Goal: Download file/media

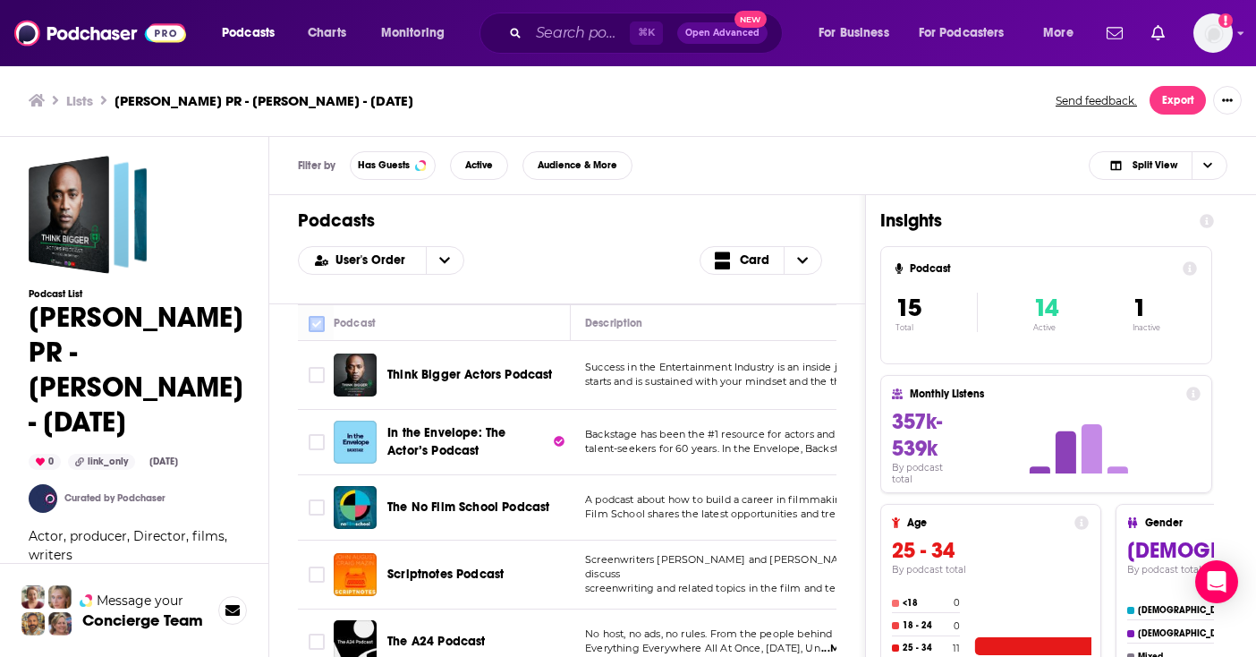
click at [316, 327] on input "Toggle select all" at bounding box center [317, 324] width 16 height 16
checkbox input "true"
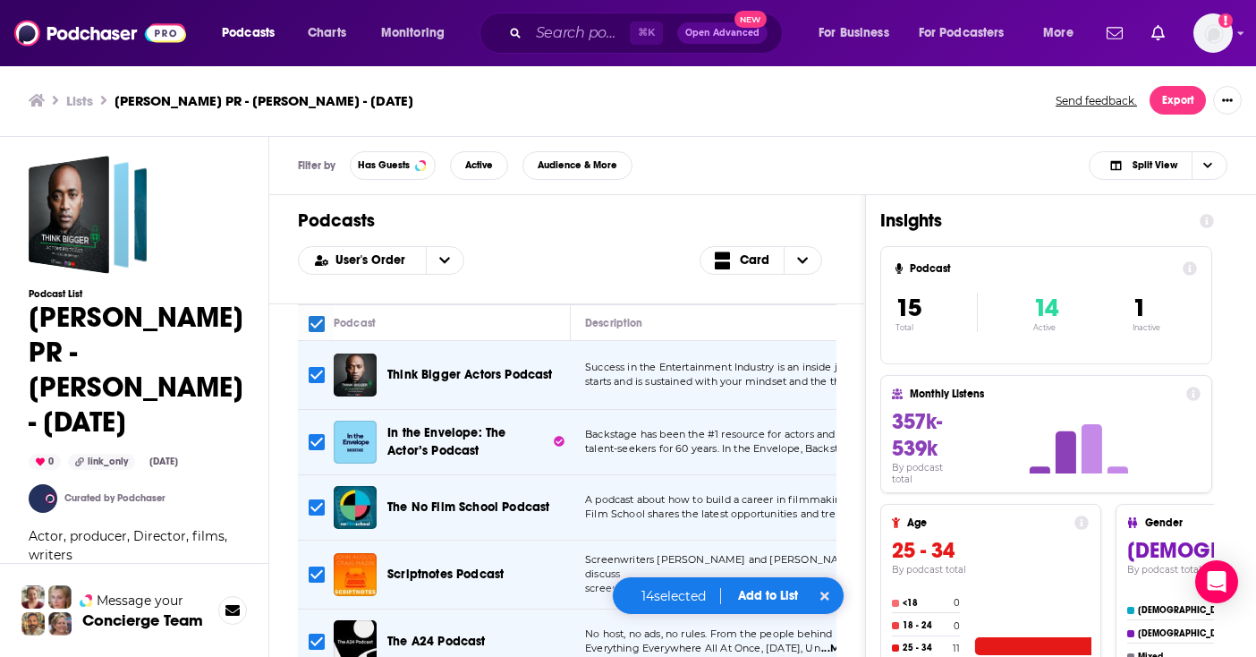
checkbox input "true"
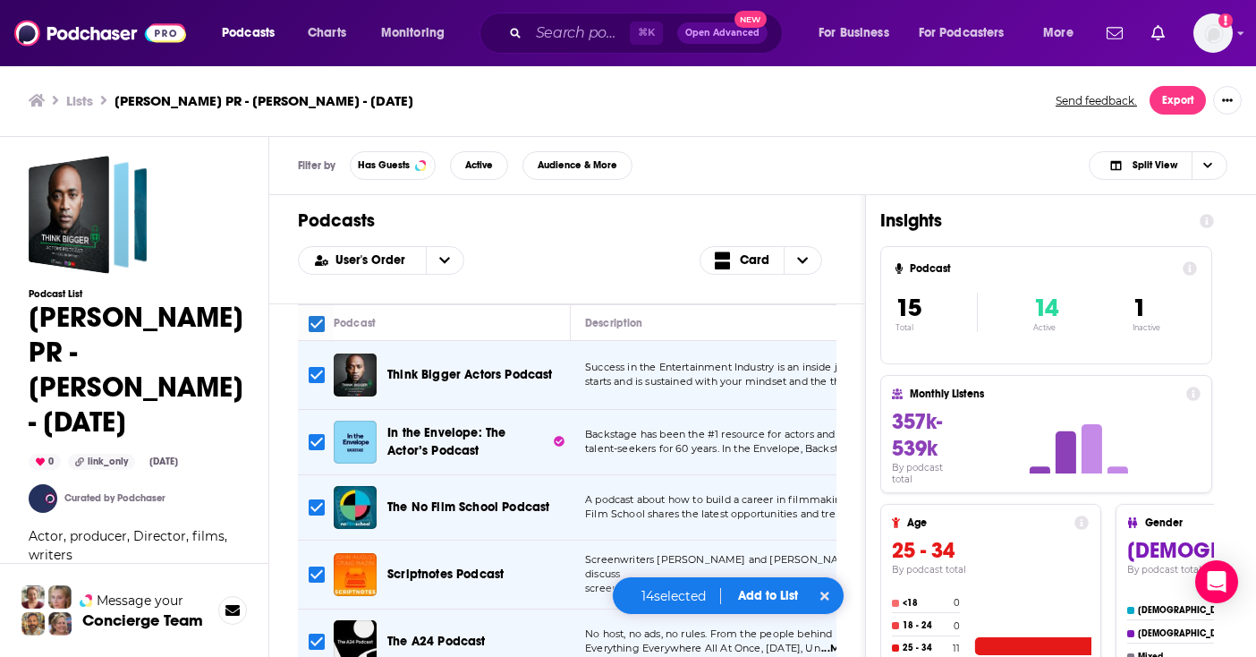
checkbox input "true"
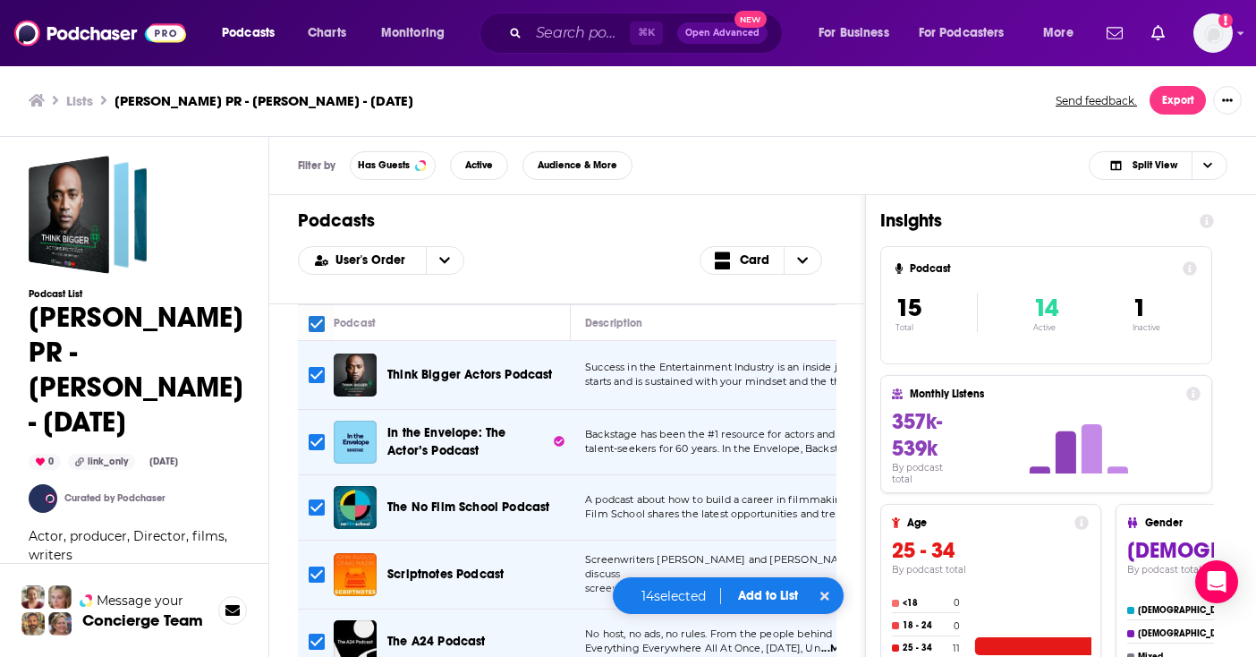
checkbox input "true"
click at [773, 602] on button "Add to List" at bounding box center [768, 595] width 89 height 15
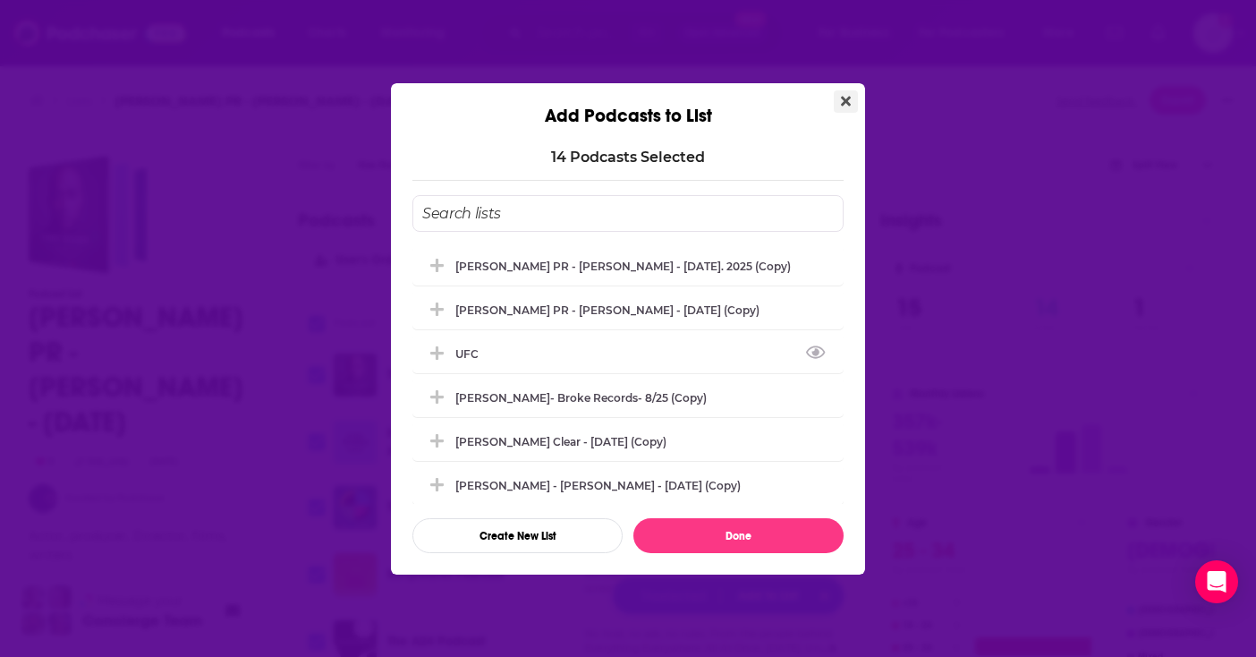
click at [848, 100] on icon "Close" at bounding box center [846, 101] width 10 height 10
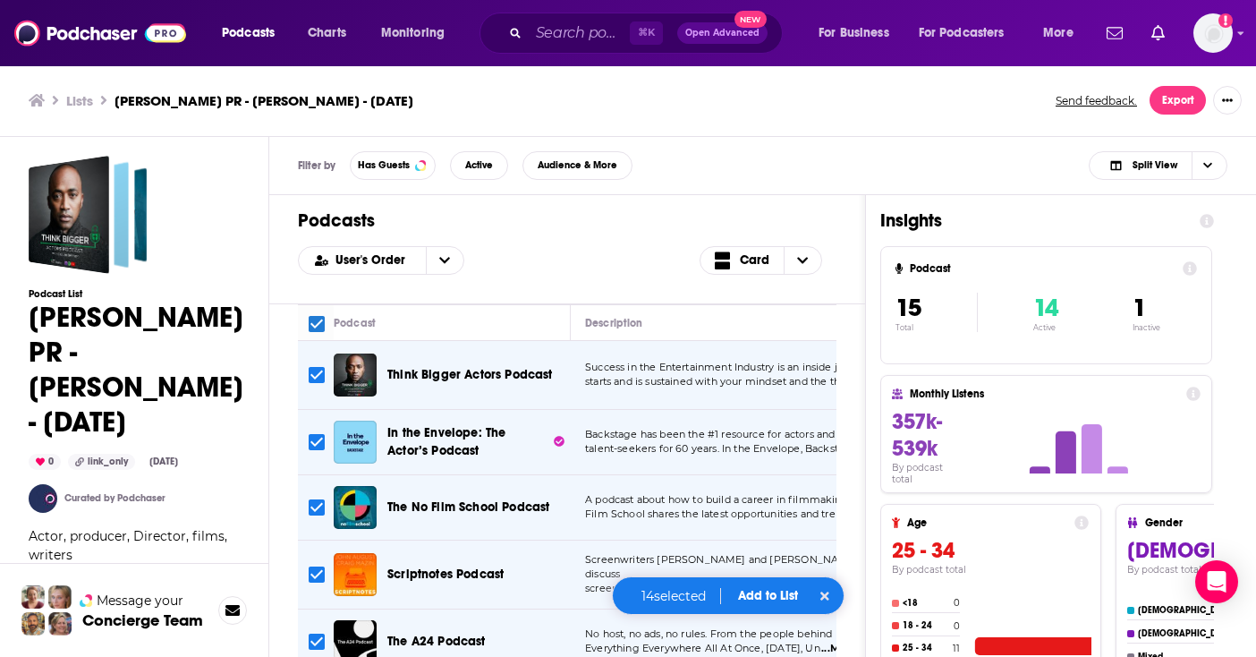
click at [1155, 98] on button "Export" at bounding box center [1178, 100] width 56 height 29
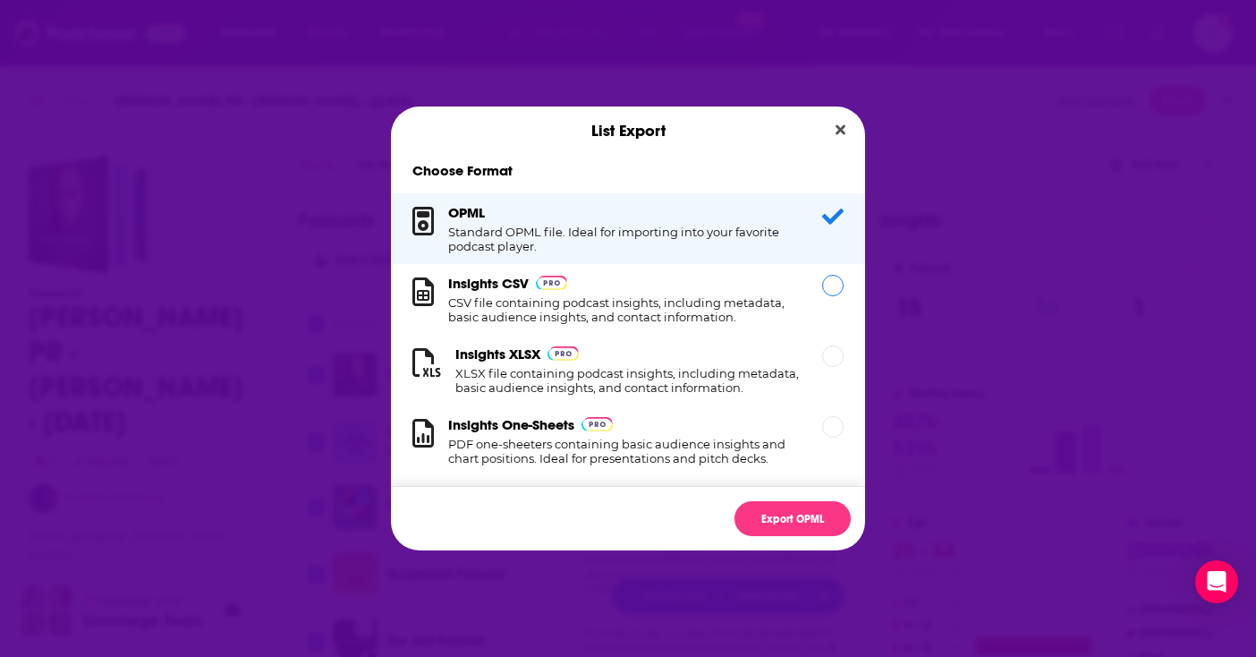
click at [667, 273] on div "Insights CSV CSV file containing podcast insights, including metadata, basic au…" at bounding box center [628, 299] width 474 height 71
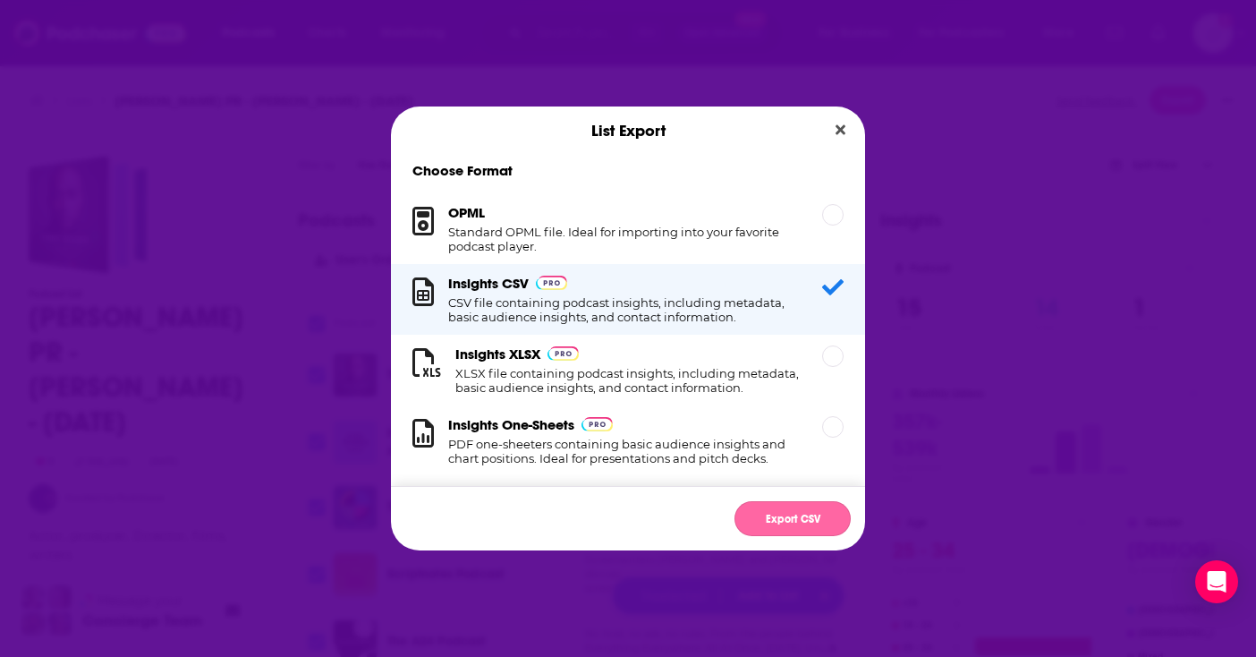
click at [821, 533] on button "Export CSV" at bounding box center [792, 518] width 116 height 35
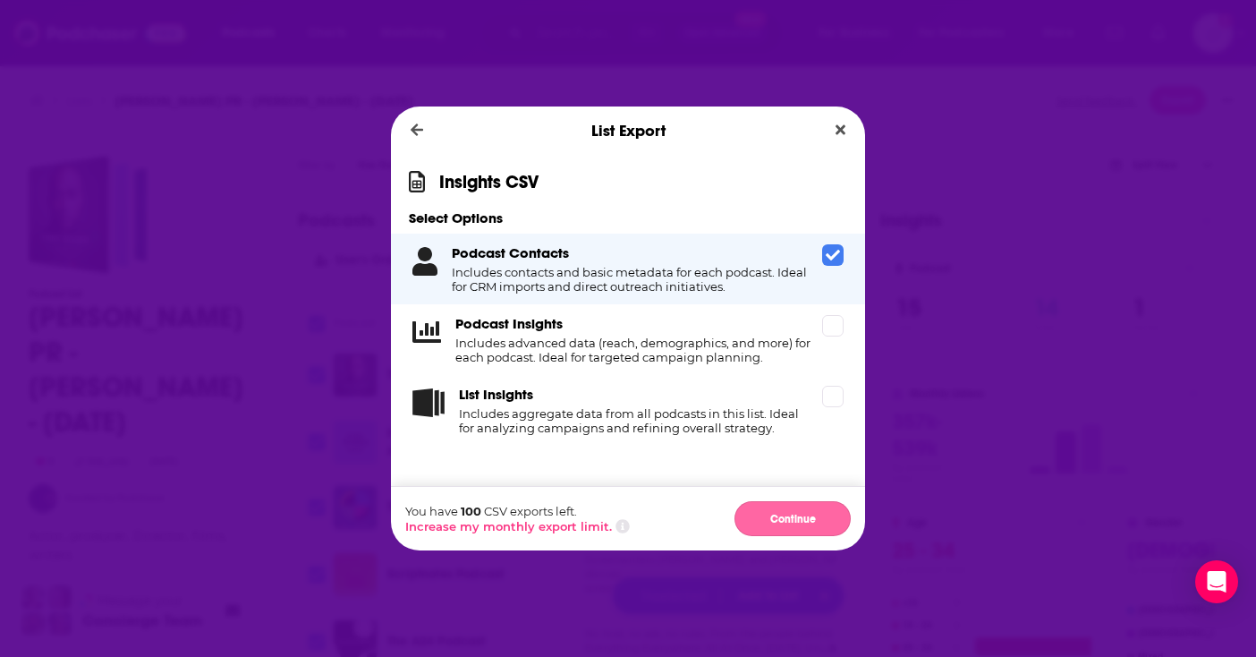
click at [805, 522] on button "Continue" at bounding box center [792, 518] width 116 height 35
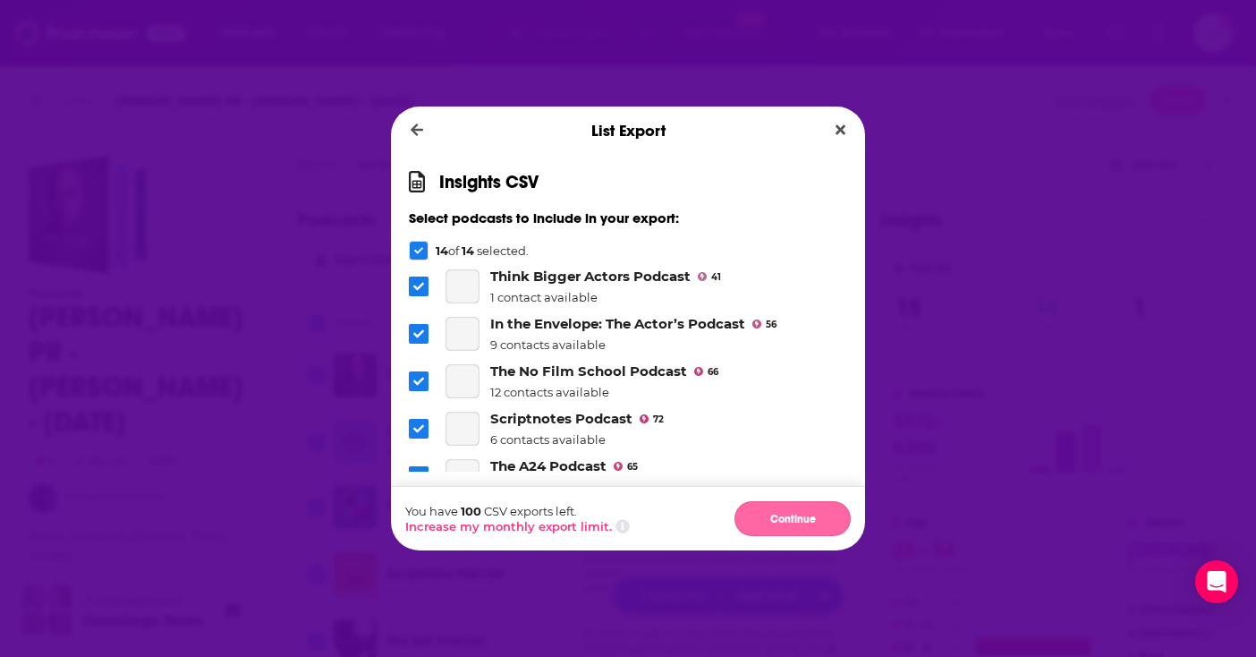
click at [797, 525] on button "Continue" at bounding box center [792, 518] width 116 height 35
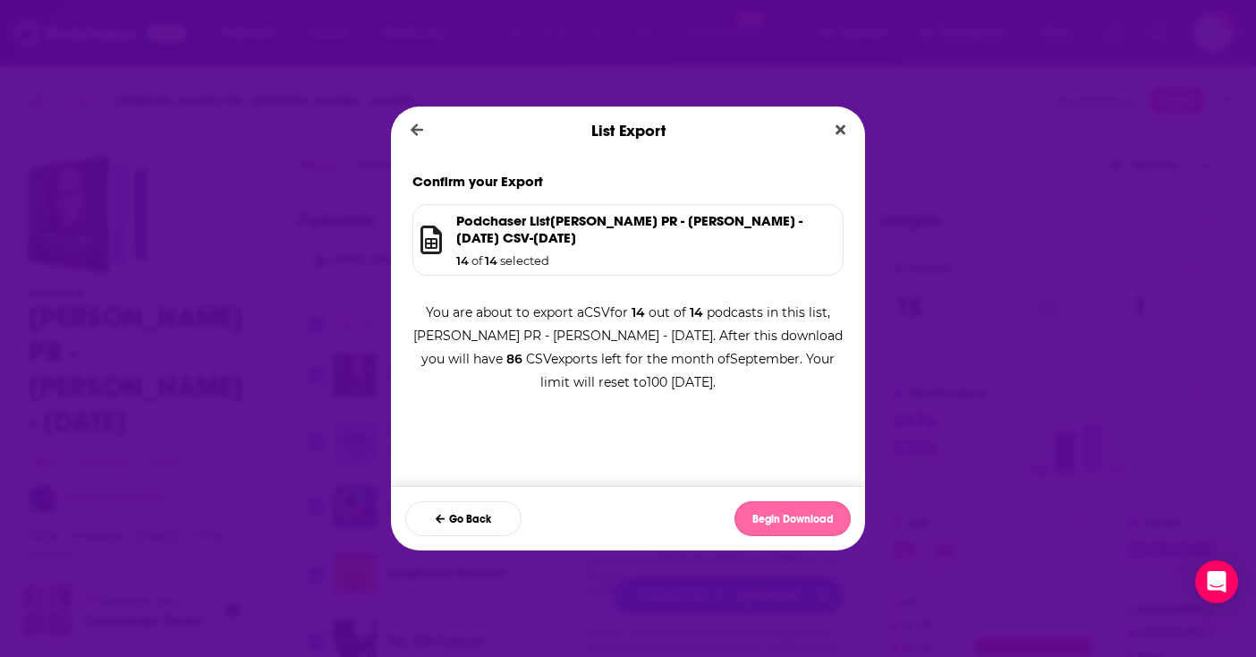
click at [815, 513] on button "Begin Download" at bounding box center [792, 518] width 116 height 35
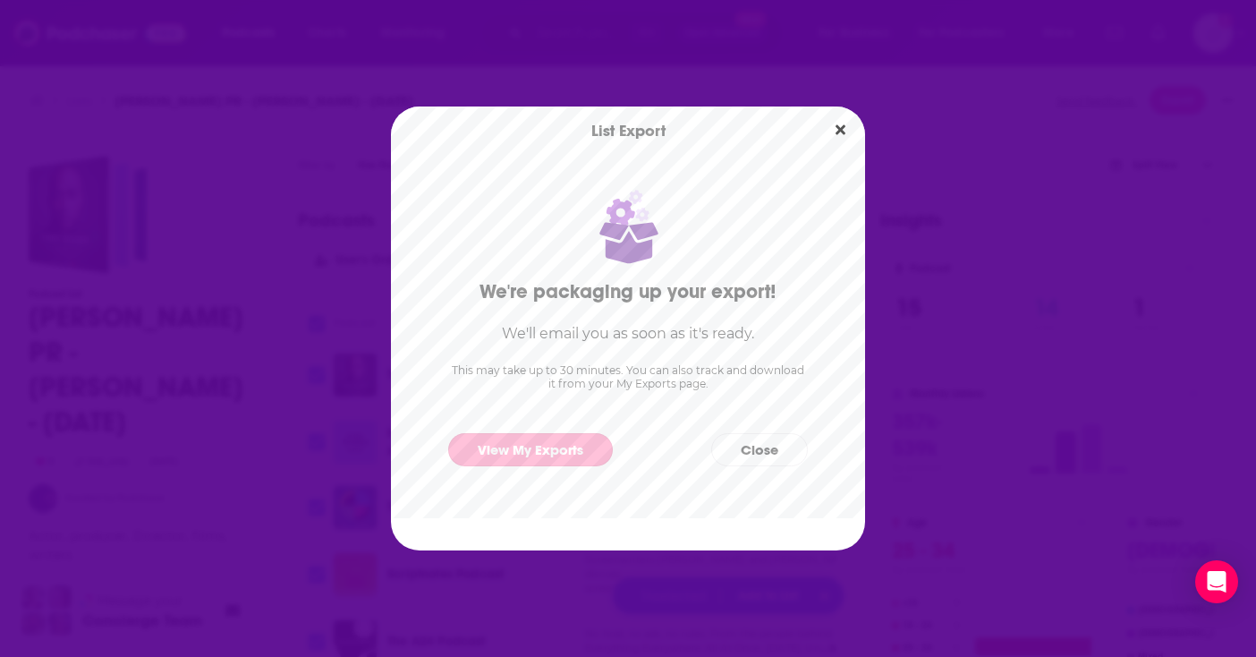
click at [579, 442] on link "View My Exports" at bounding box center [530, 449] width 165 height 33
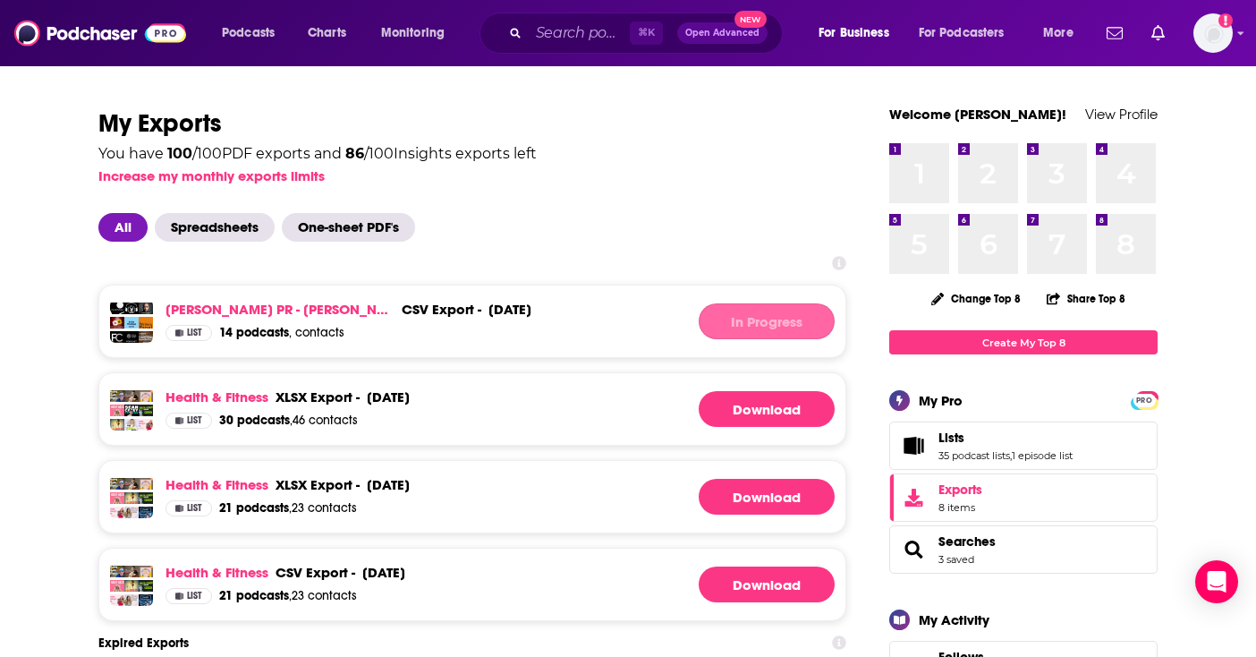
click at [786, 318] on div "In Progress" at bounding box center [767, 321] width 136 height 36
click at [531, 335] on div "List 14 podcasts , contacts" at bounding box center [348, 333] width 366 height 16
click at [531, 304] on div "[DATE]" at bounding box center [509, 309] width 43 height 17
click at [252, 213] on span "Spreadsheets" at bounding box center [215, 227] width 120 height 29
click at [772, 325] on link "Download" at bounding box center [767, 321] width 136 height 36
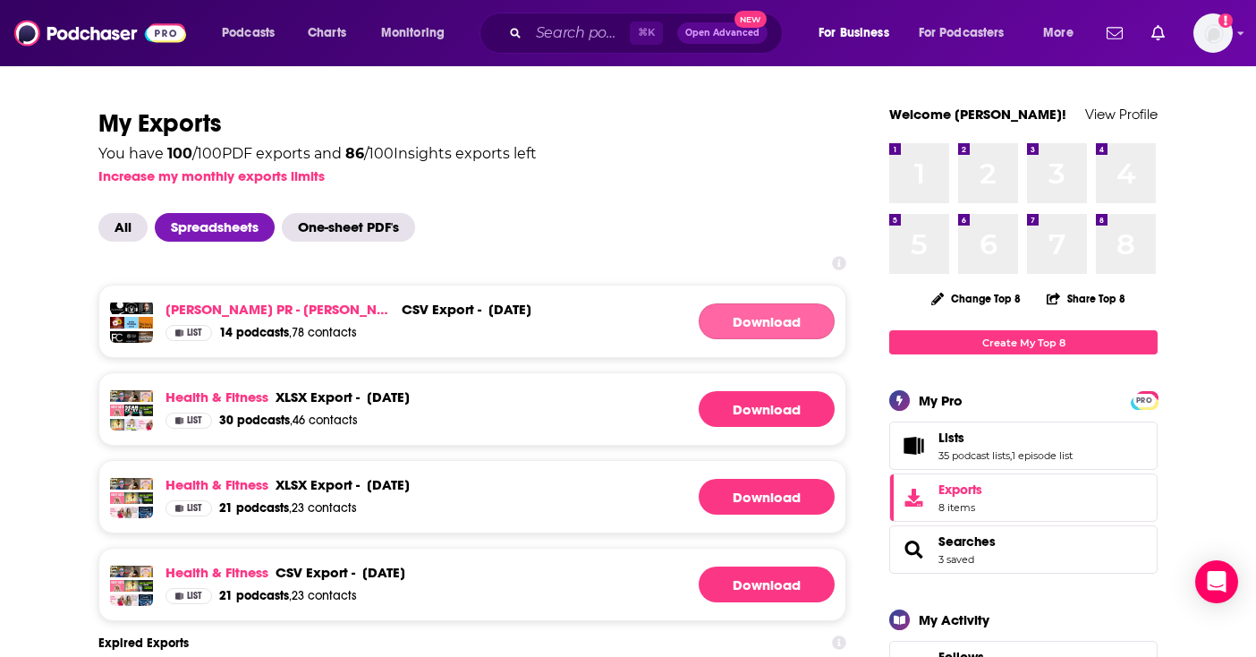
click at [774, 320] on link "Download" at bounding box center [767, 321] width 136 height 36
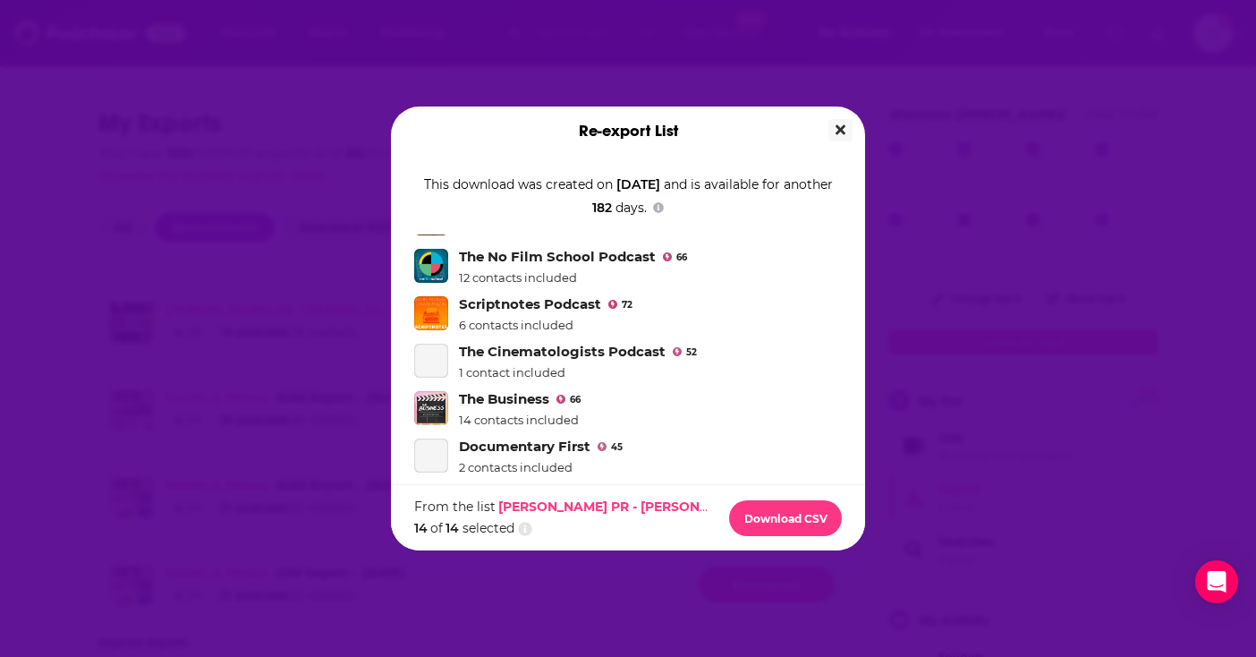
scroll to position [462, 0]
click at [800, 515] on button "Download CSV" at bounding box center [785, 518] width 113 height 36
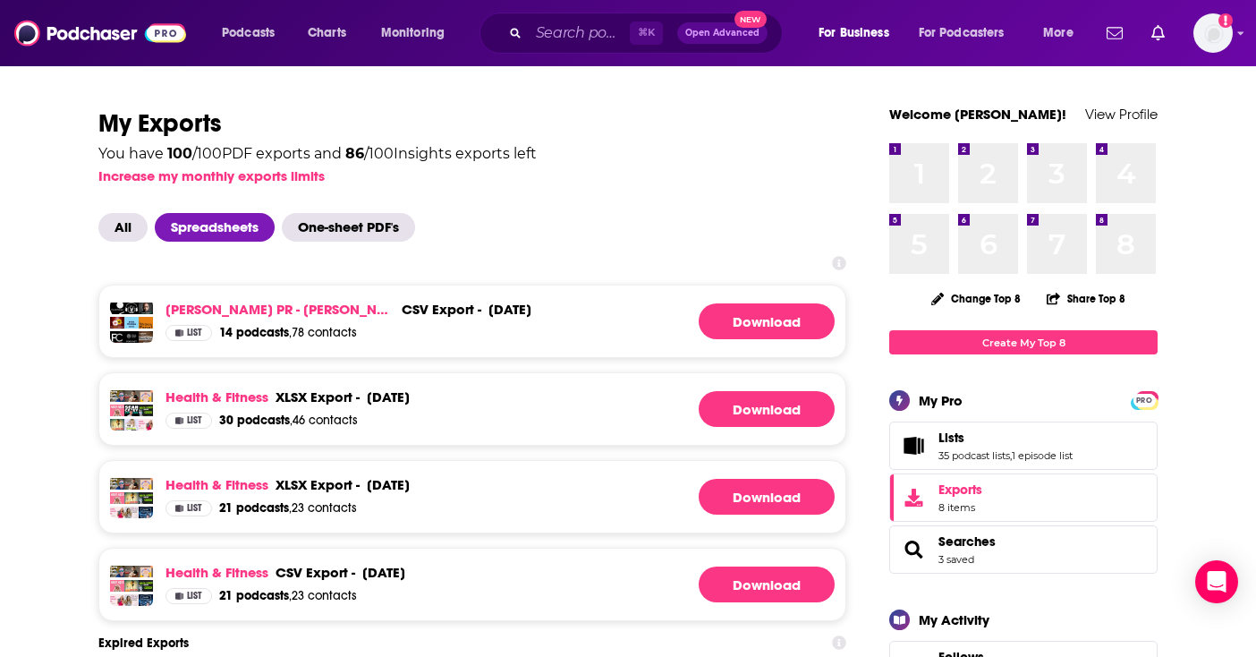
click at [457, 1] on div "Re-export List Download Started Your browser will prompt you to save the CSV fi…" at bounding box center [628, 328] width 1256 height 657
